Goal: Check status

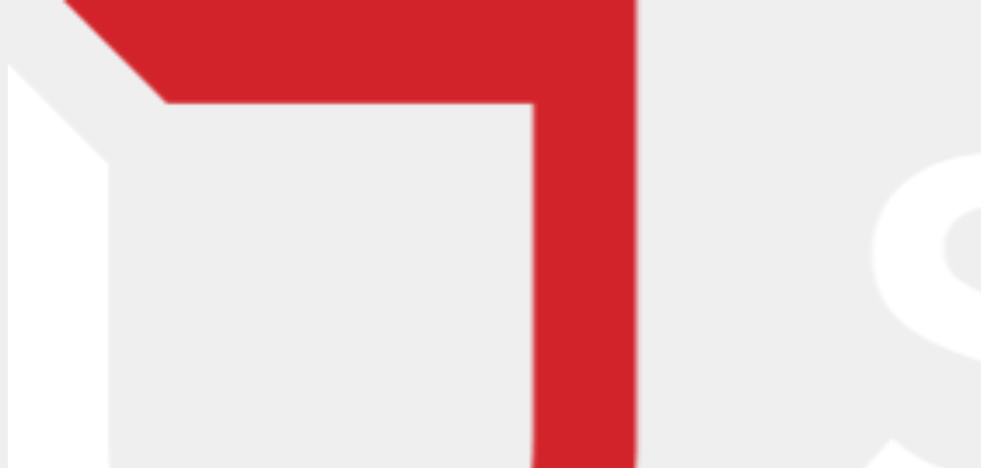
type input "[PERSON_NAME][EMAIL_ADDRESS][PERSON_NAME][DOMAIN_NAME]"
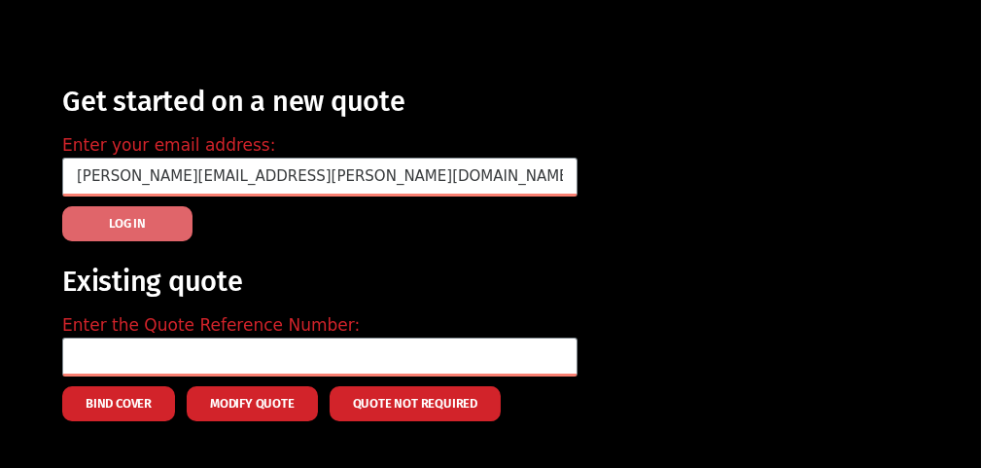
click at [158, 221] on button "LOG IN" at bounding box center [127, 223] width 130 height 35
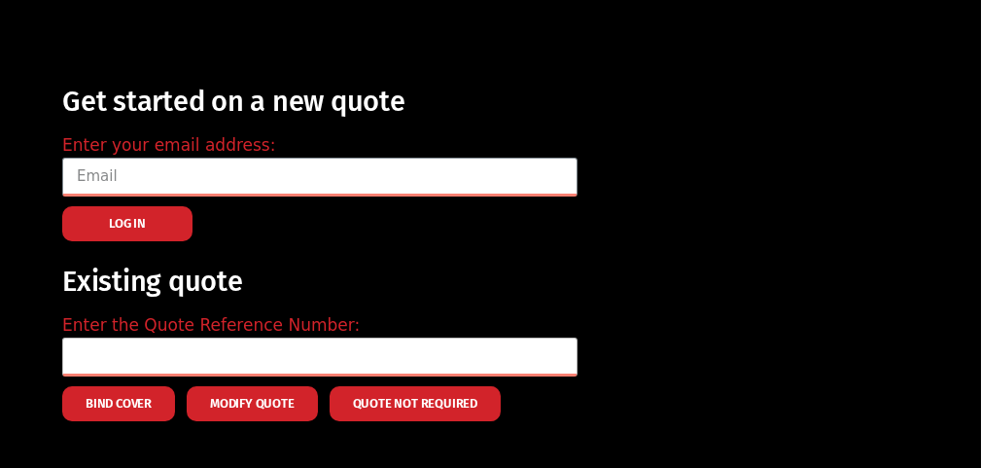
click at [124, 345] on input "text" at bounding box center [319, 356] width 515 height 39
click at [89, 346] on input "text" at bounding box center [319, 356] width 515 height 39
paste input "LIAB0009561"
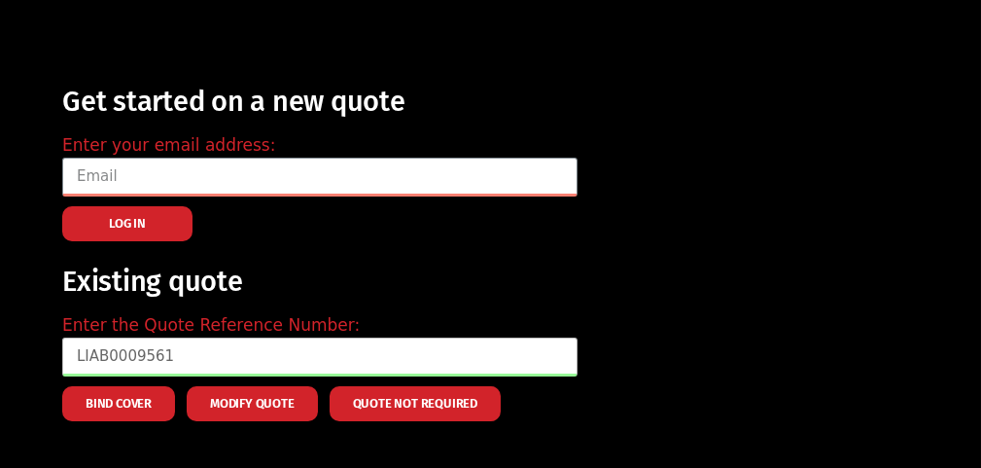
click at [220, 357] on input "LIAB0009561" at bounding box center [319, 356] width 515 height 39
type input "LIAB0009561"
click at [175, 175] on input "email" at bounding box center [319, 176] width 515 height 39
type input "[PERSON_NAME][EMAIL_ADDRESS][PERSON_NAME][DOMAIN_NAME]"
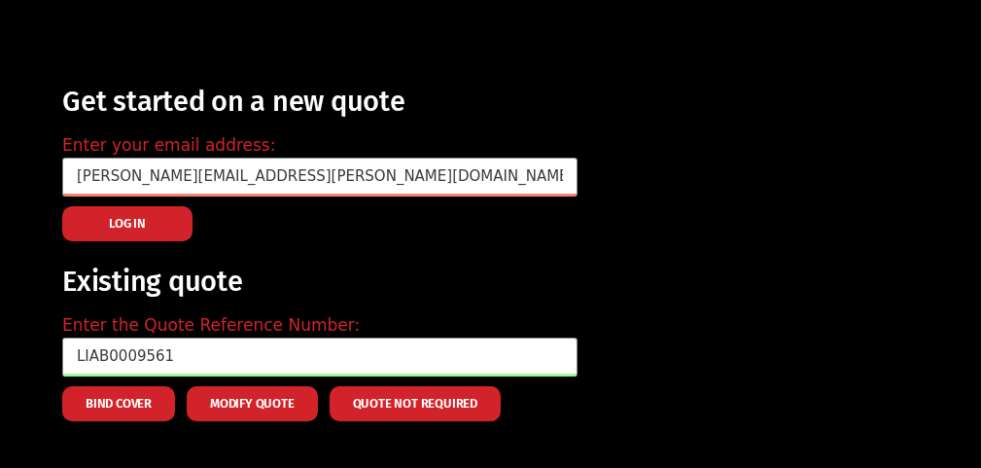
click at [153, 217] on button "LOG IN" at bounding box center [127, 223] width 130 height 35
